Goal: Task Accomplishment & Management: Manage account settings

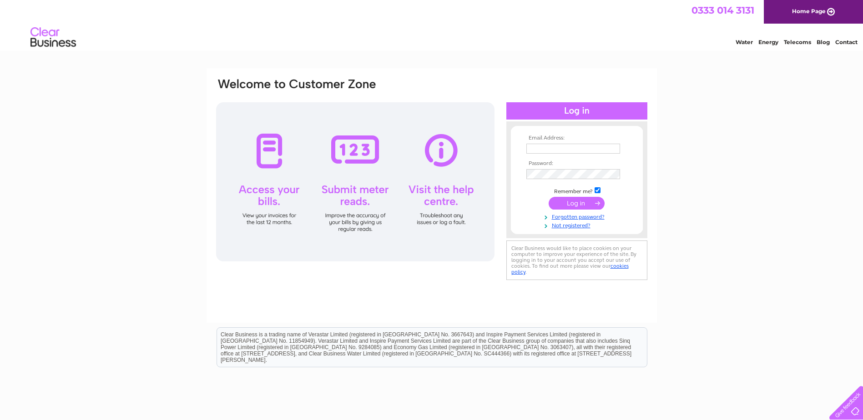
type input "kieran@ppspowdercoating.co.uk"
click at [585, 204] on input "submit" at bounding box center [577, 203] width 56 height 13
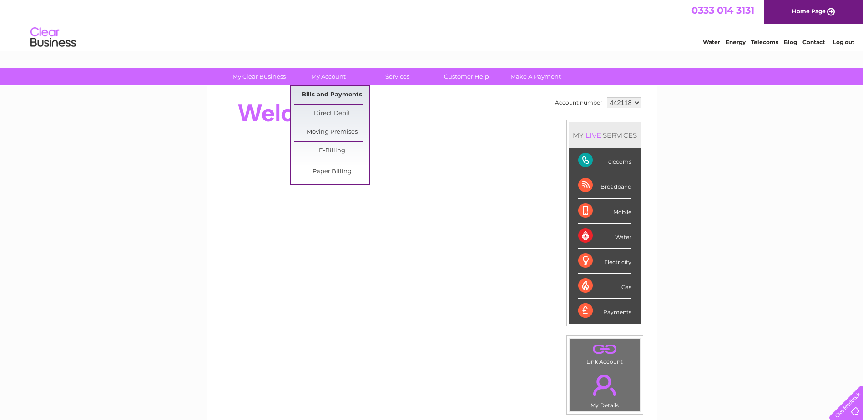
click at [317, 96] on link "Bills and Payments" at bounding box center [331, 95] width 75 height 18
click at [317, 93] on link "Bills and Payments" at bounding box center [331, 95] width 75 height 18
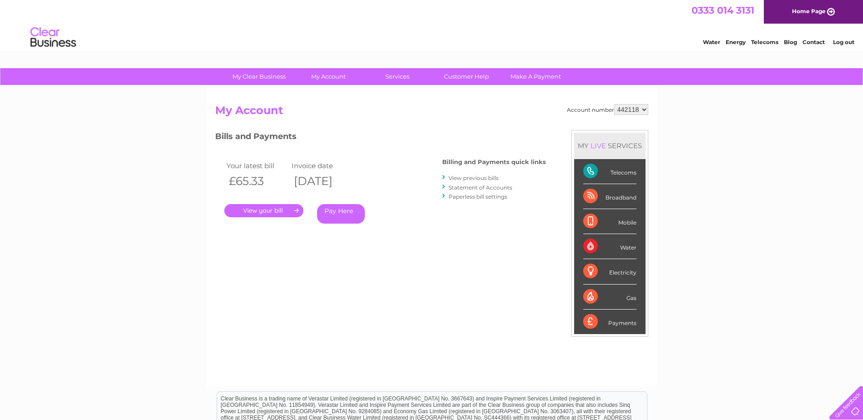
click at [289, 208] on link "." at bounding box center [263, 210] width 79 height 13
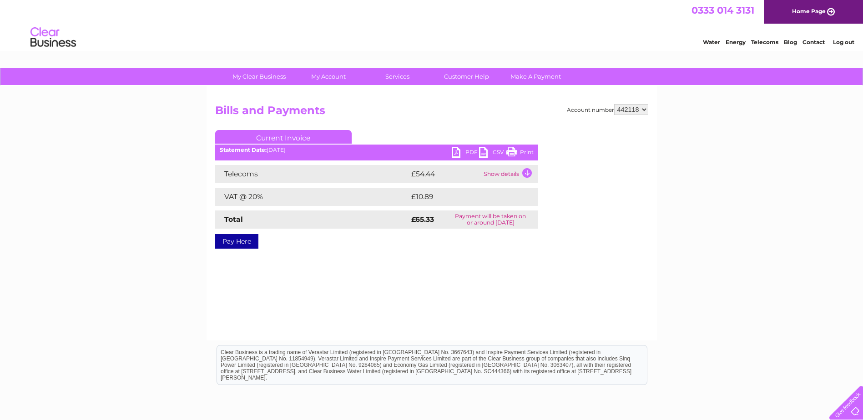
click at [510, 154] on link "Print" at bounding box center [520, 153] width 27 height 13
